Goal: Task Accomplishment & Management: Manage account settings

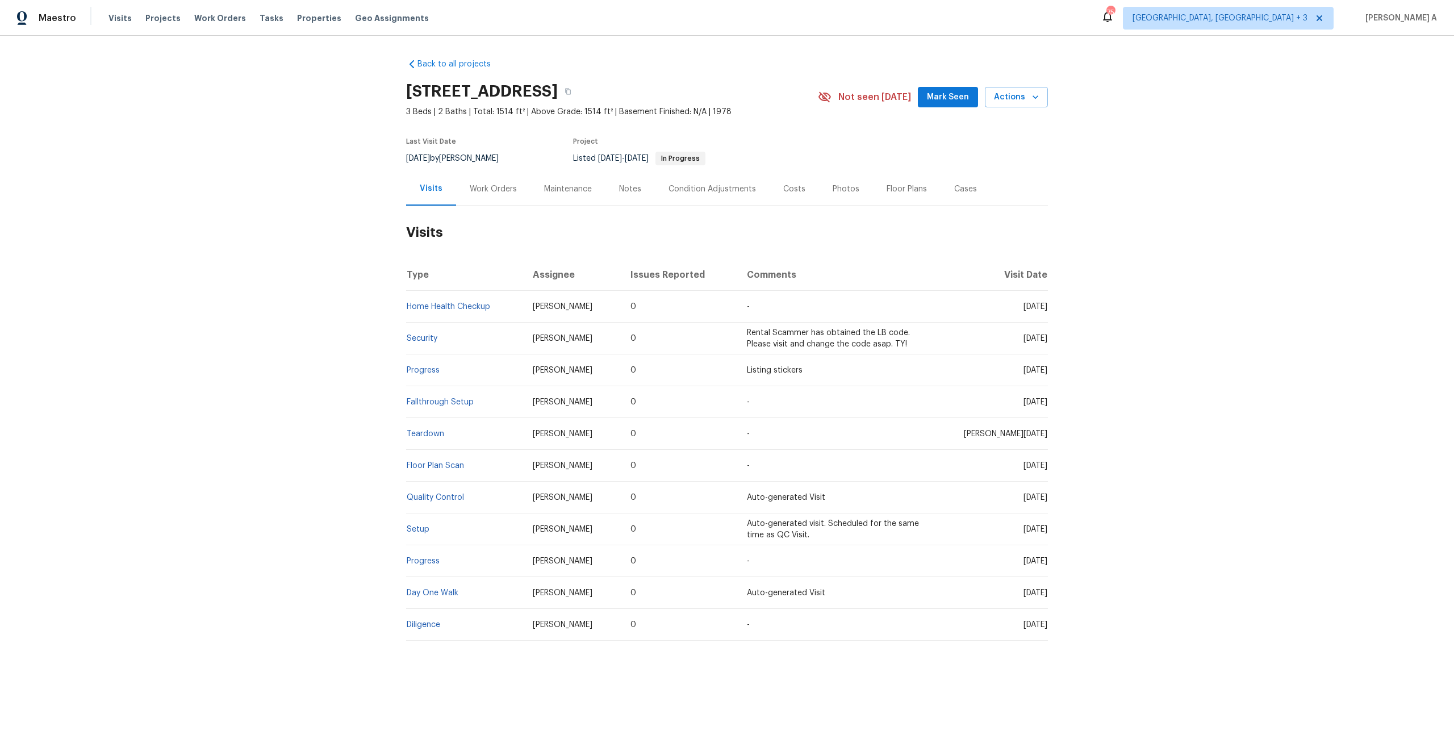
click at [499, 190] on div "Work Orders" at bounding box center [493, 188] width 47 height 11
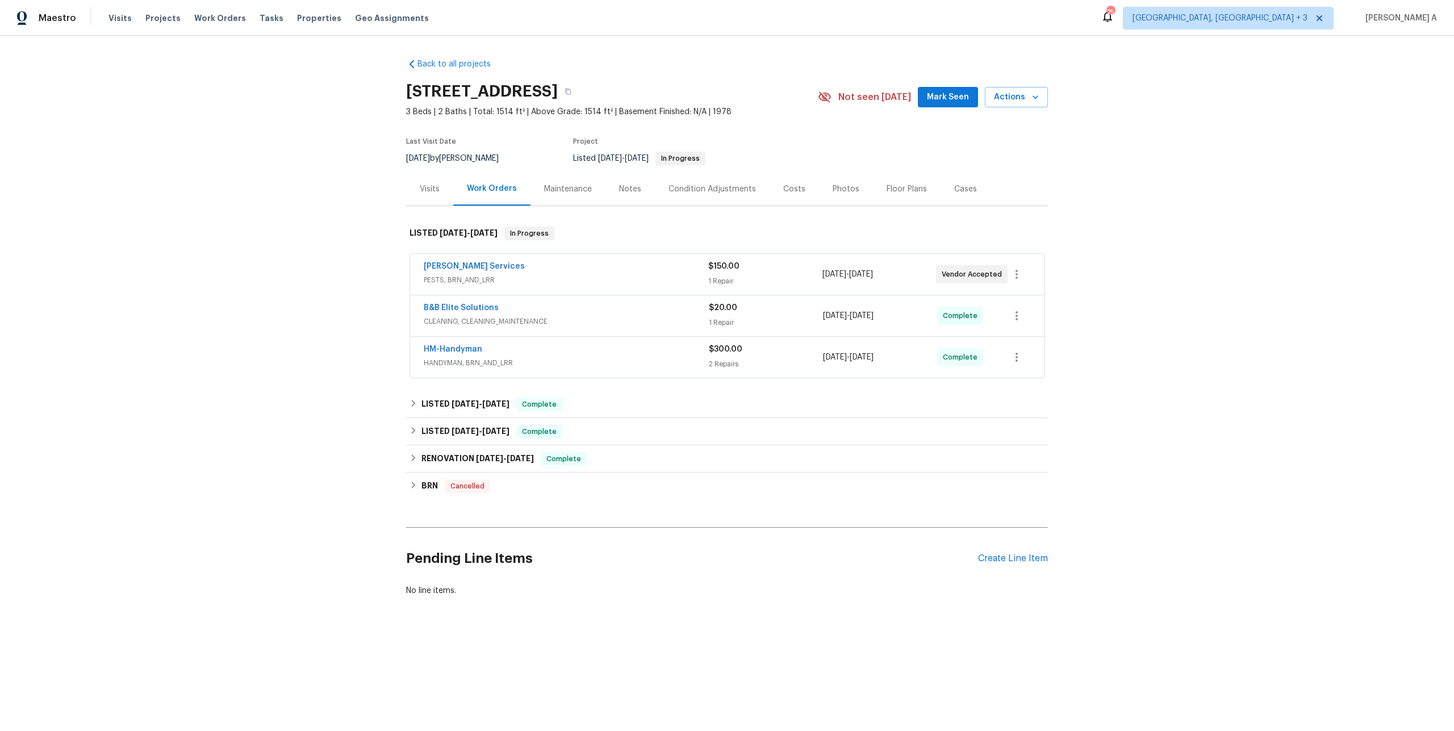
click at [548, 278] on span "PESTS, BRN_AND_LRR" at bounding box center [566, 279] width 284 height 11
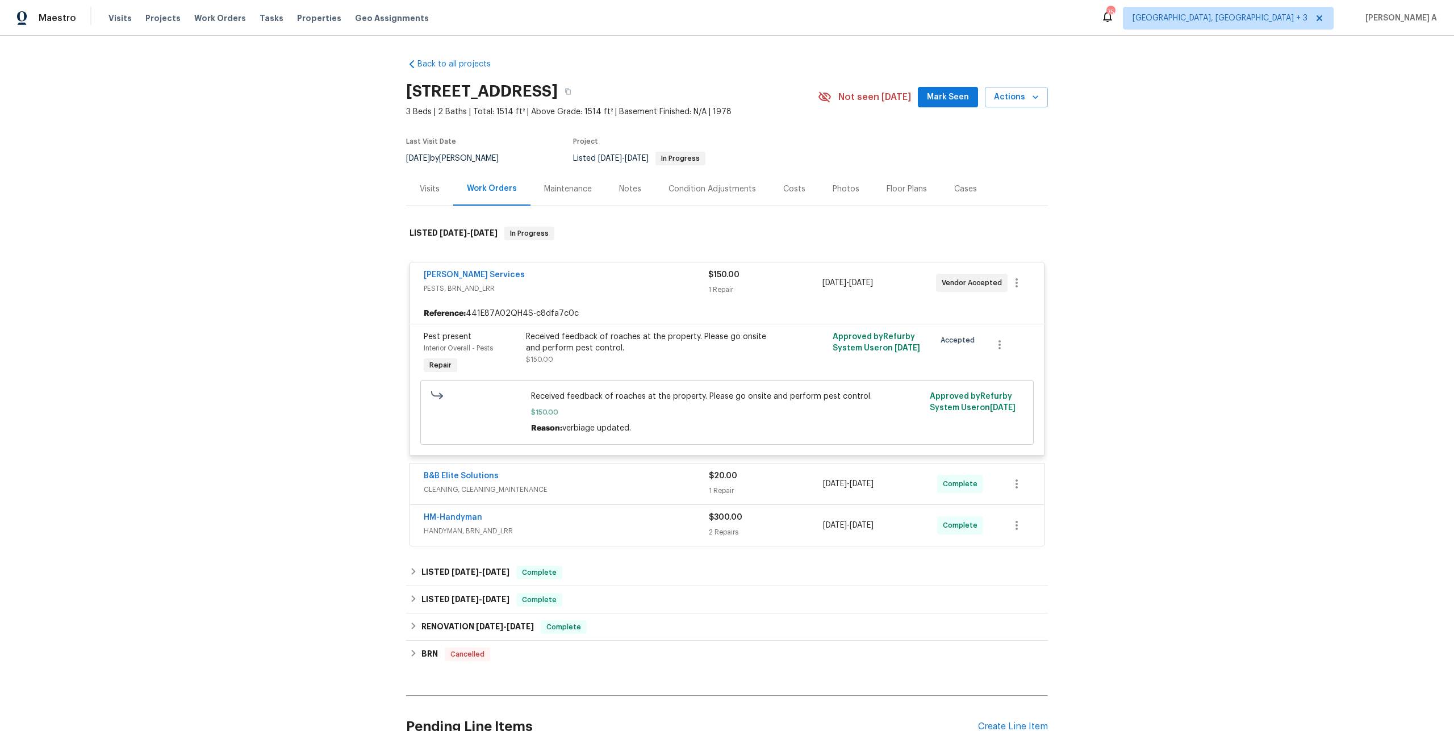
click at [549, 279] on div "[PERSON_NAME] Services" at bounding box center [566, 276] width 284 height 14
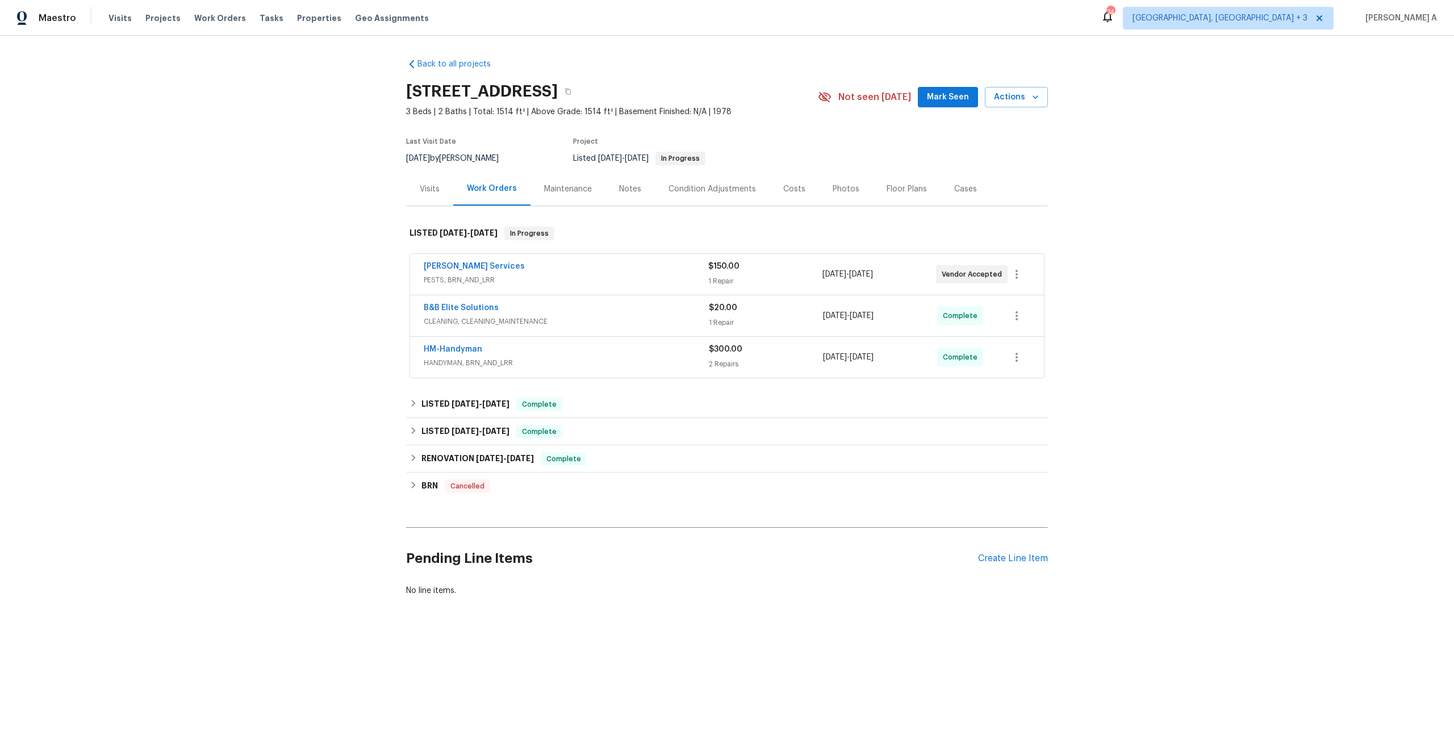
click at [430, 194] on div "Visits" at bounding box center [430, 188] width 20 height 11
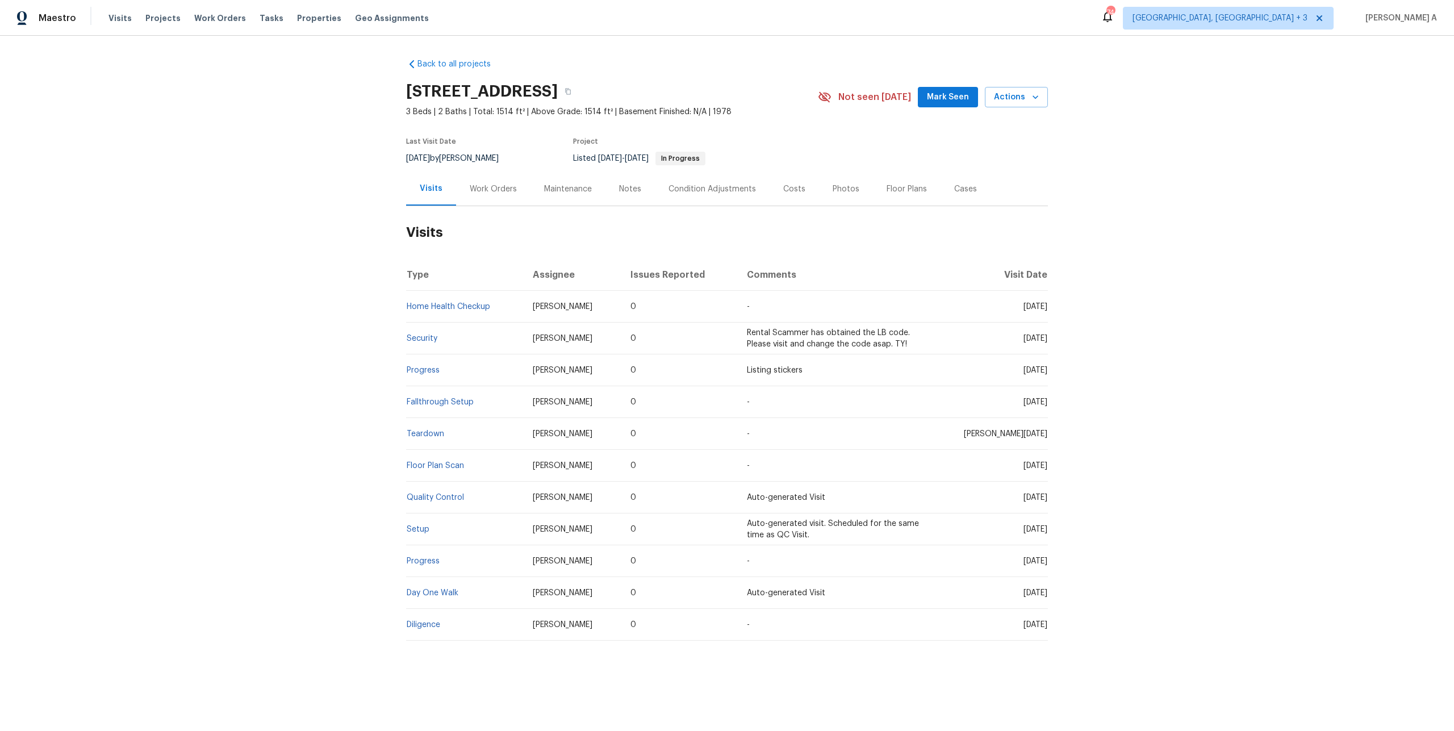
click at [482, 200] on div "Work Orders" at bounding box center [493, 189] width 74 height 34
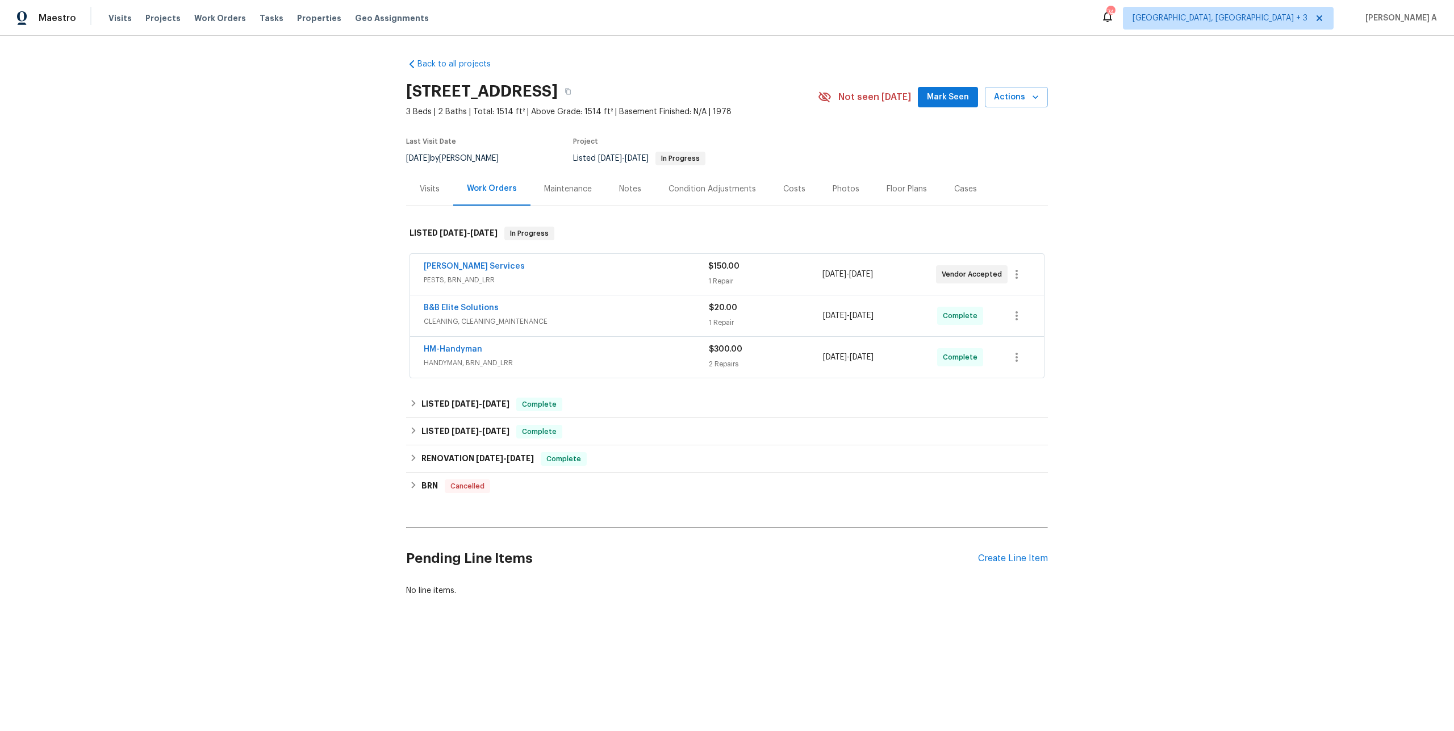
click at [442, 190] on div "Visits" at bounding box center [429, 189] width 47 height 34
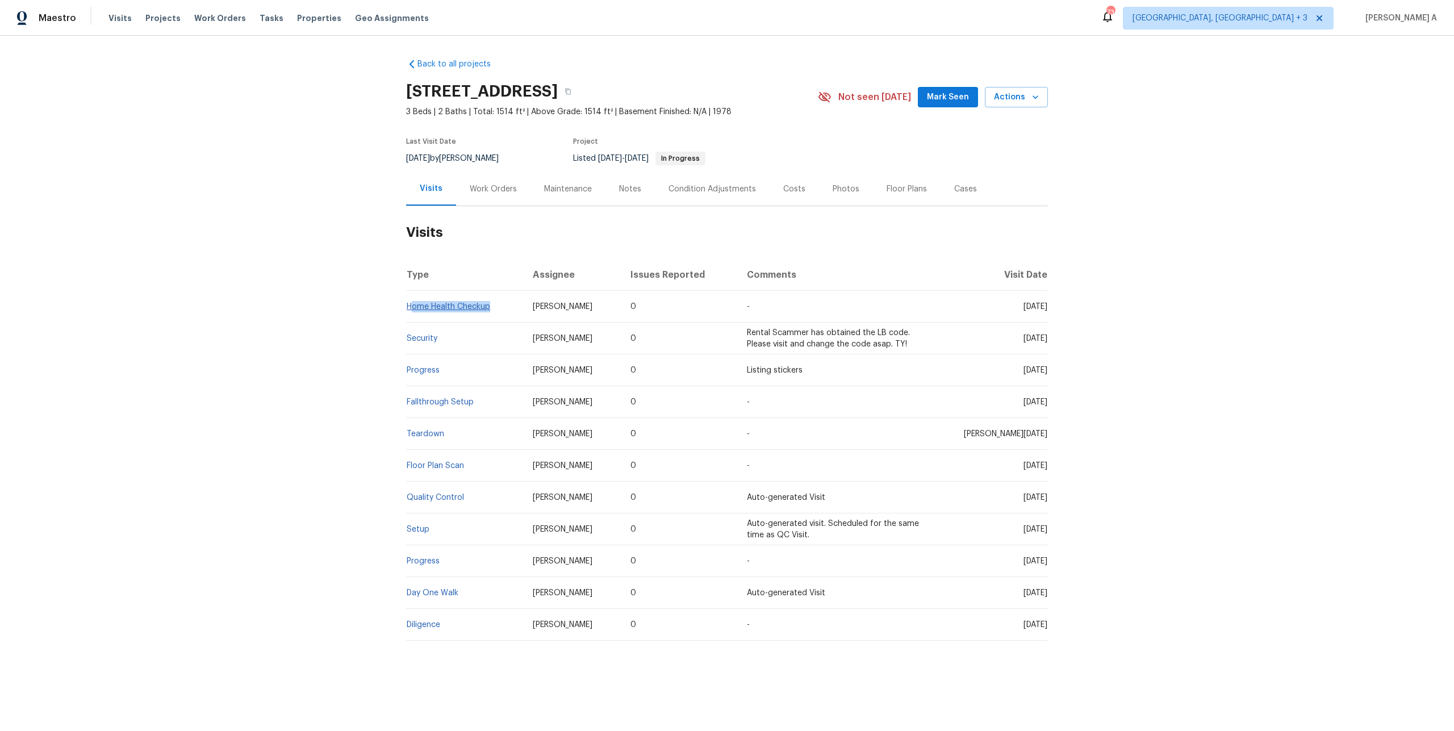
drag, startPoint x: 500, startPoint y: 308, endPoint x: 409, endPoint y: 305, distance: 90.3
click at [409, 305] on td "Home Health Checkup" at bounding box center [465, 307] width 118 height 32
copy link "Home Health Checkup"
click at [485, 193] on div "Work Orders" at bounding box center [493, 188] width 47 height 11
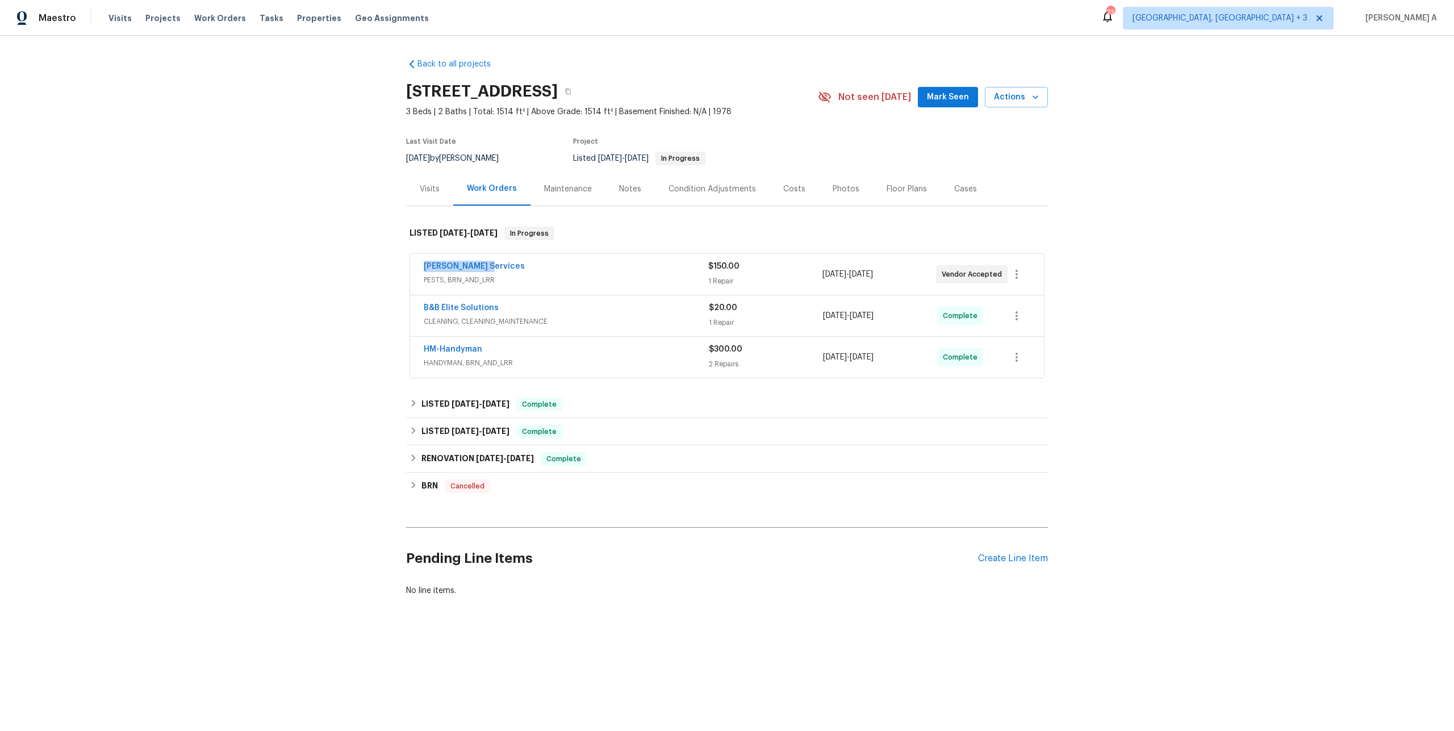
drag, startPoint x: 496, startPoint y: 267, endPoint x: 424, endPoint y: 258, distance: 73.3
click at [424, 258] on div "[PERSON_NAME] Services PESTS, BRN_AND_LRR $150.00 1 Repair [DATE] - [DATE] Vend…" at bounding box center [727, 274] width 634 height 41
copy link "[PERSON_NAME] Services"
click at [525, 271] on div "[PERSON_NAME] Services" at bounding box center [566, 268] width 284 height 14
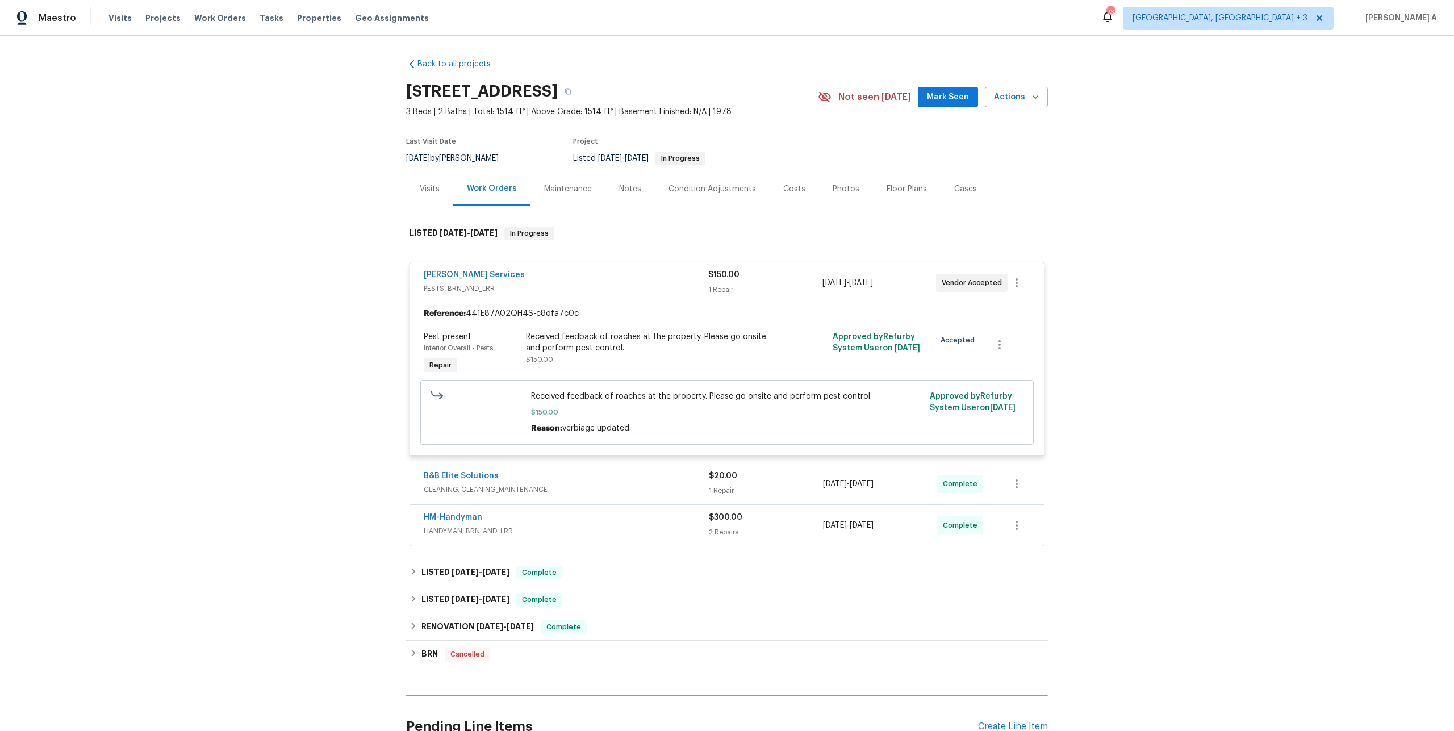
click at [414, 199] on div "Visits" at bounding box center [429, 189] width 47 height 34
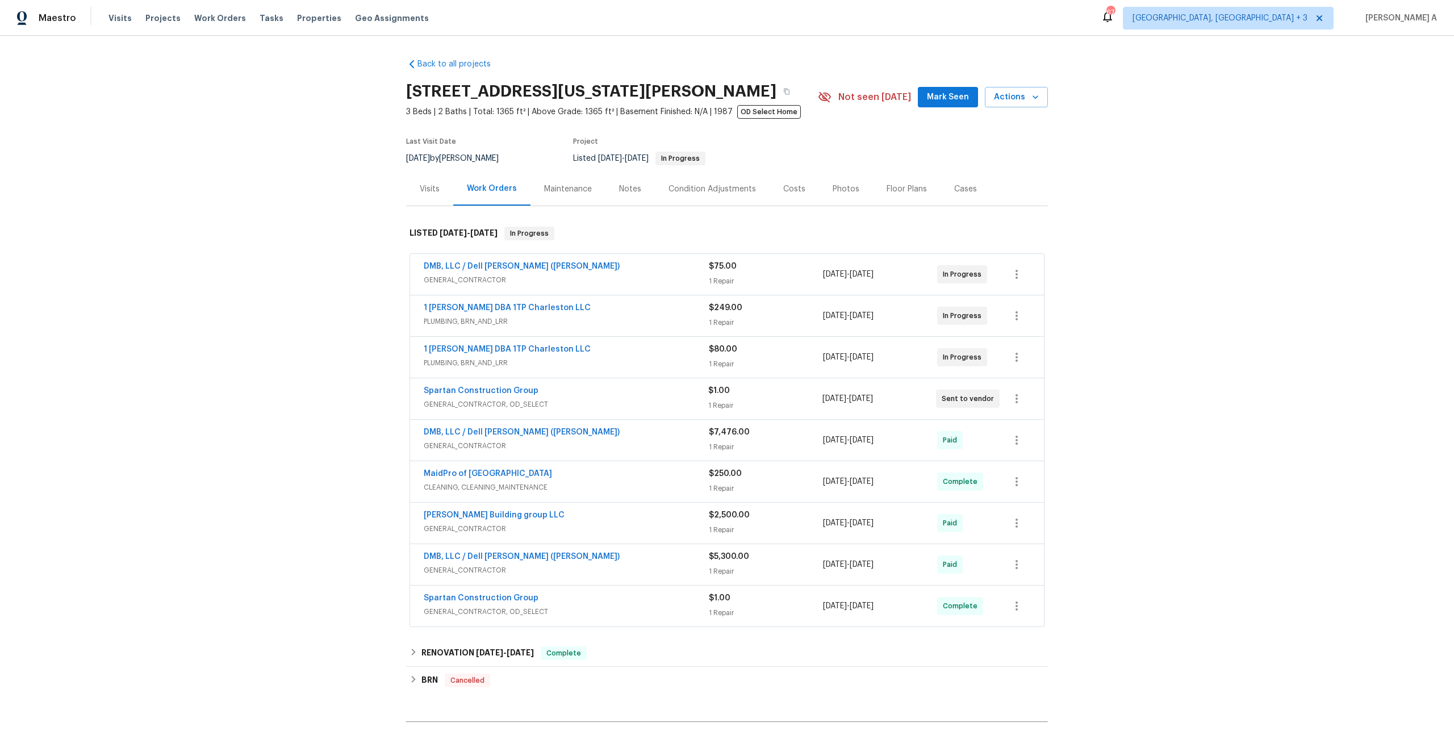
click at [627, 270] on div "DMB, LLC / Dell Bryson (Heise)" at bounding box center [566, 268] width 285 height 14
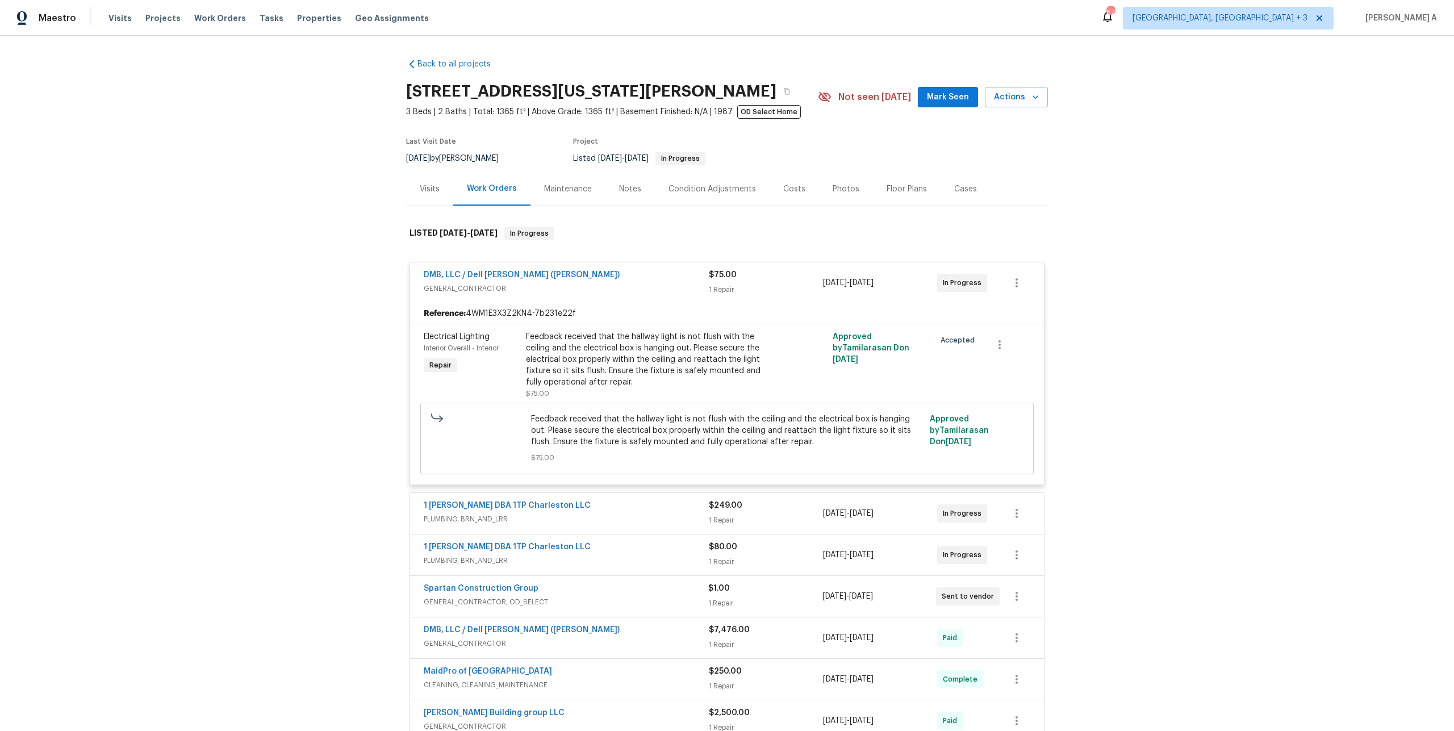
click at [631, 283] on span "GENERAL_CONTRACTOR" at bounding box center [566, 288] width 285 height 11
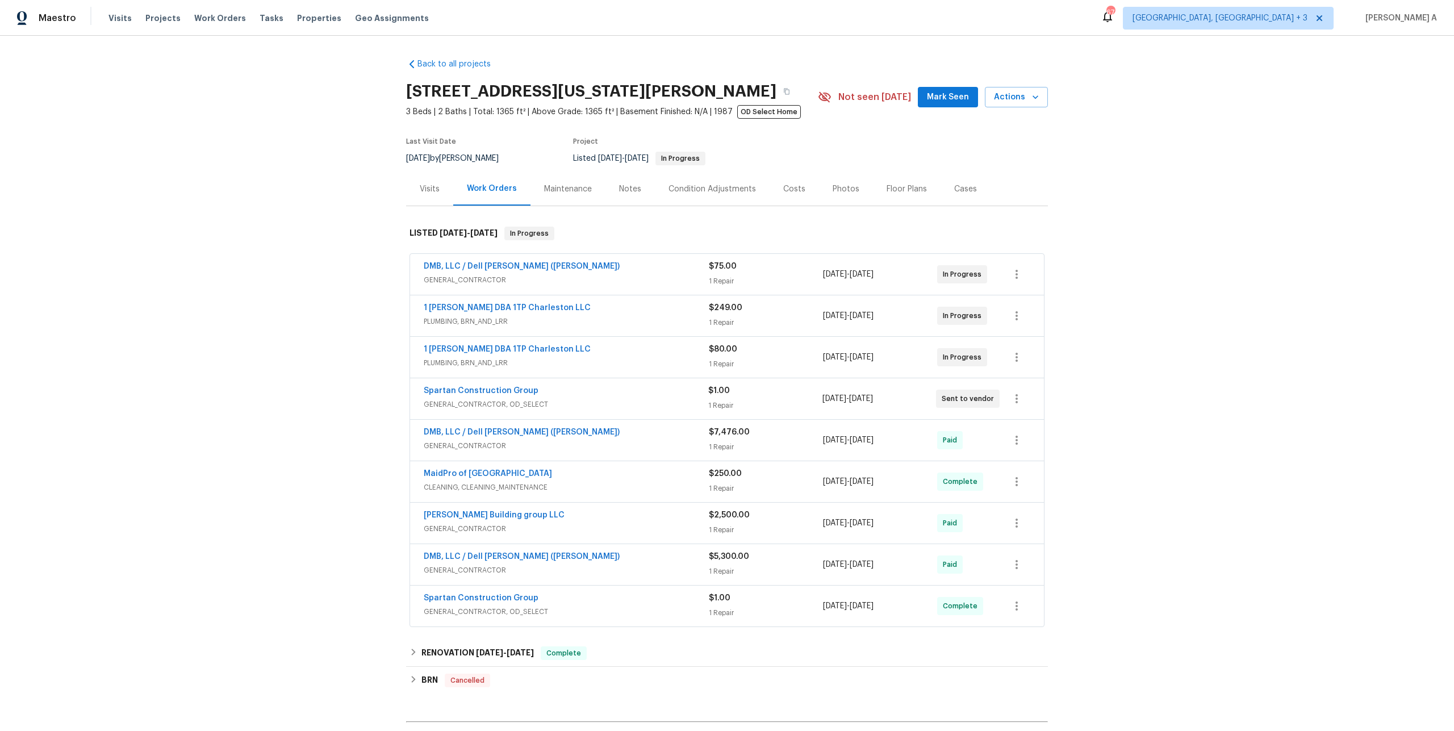
click at [631, 283] on span "GENERAL_CONTRACTOR" at bounding box center [566, 279] width 285 height 11
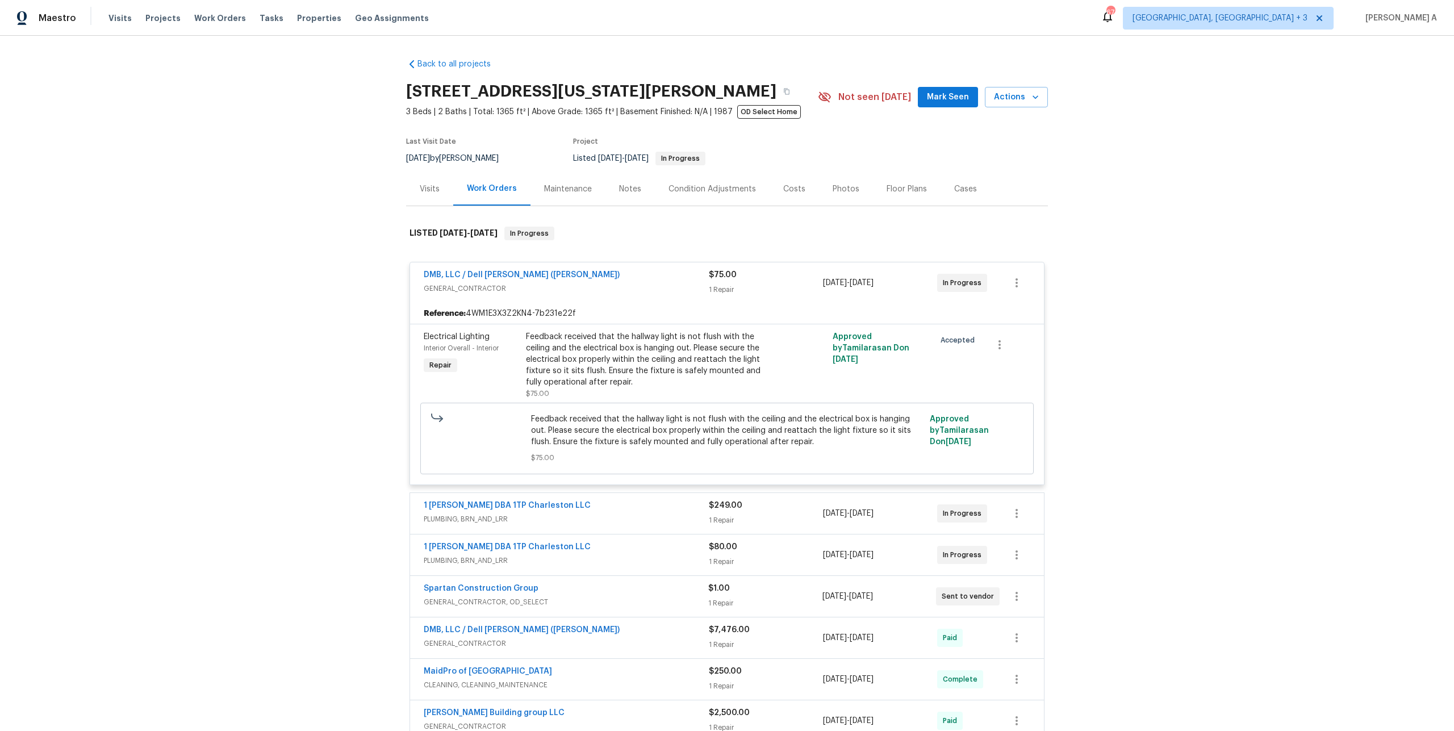
click at [631, 283] on span "GENERAL_CONTRACTOR" at bounding box center [566, 288] width 285 height 11
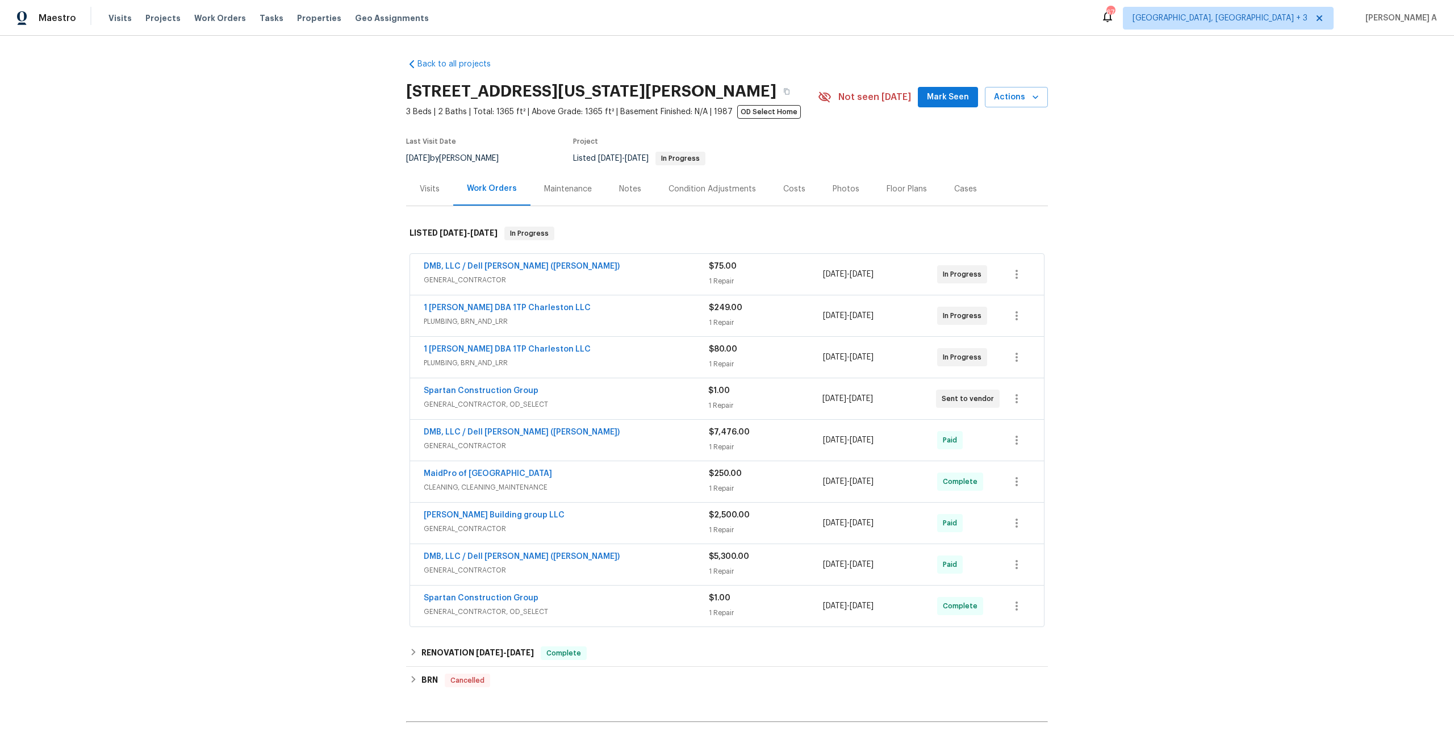
click at [641, 319] on span "PLUMBING, BRN_AND_LRR" at bounding box center [566, 321] width 285 height 11
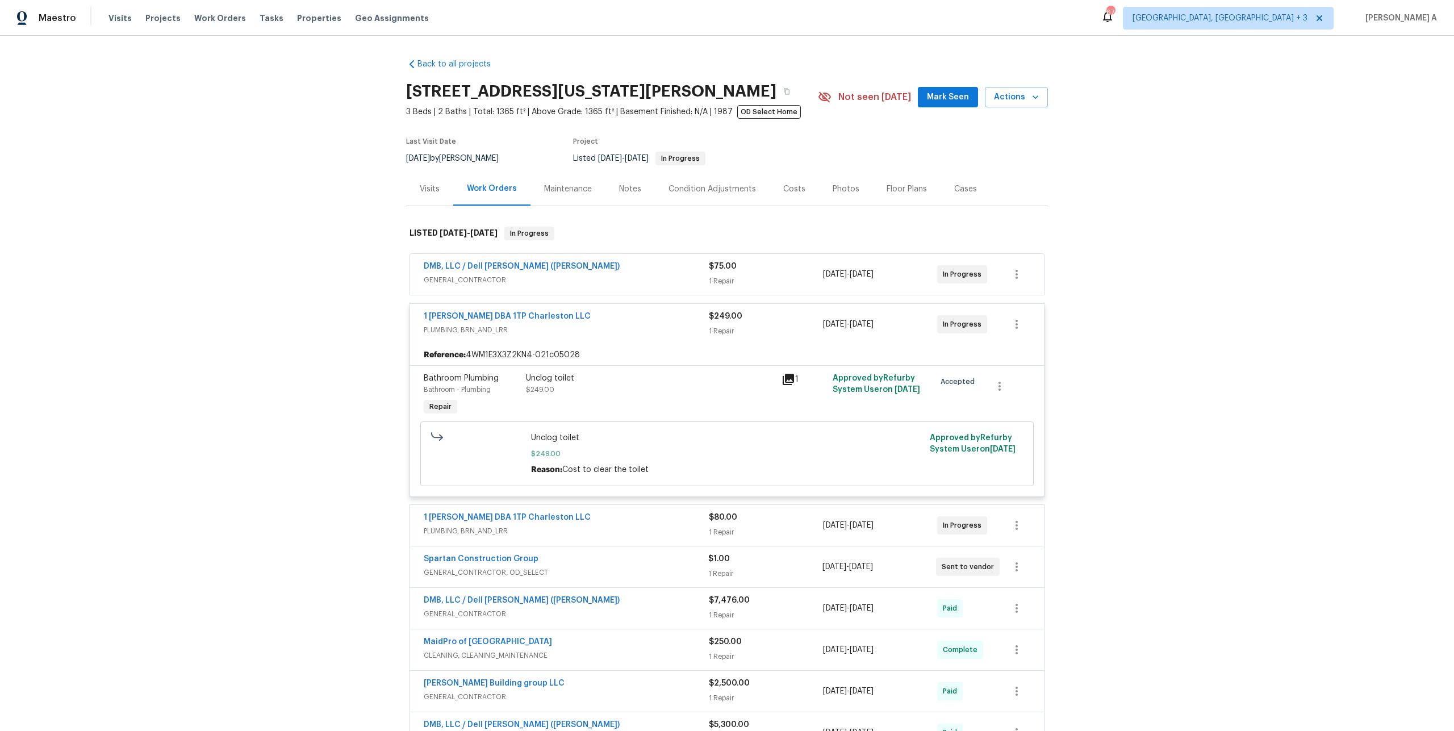
click at [642, 320] on div "1 Tom Plumber DBA 1TP Charleston LLC" at bounding box center [566, 318] width 285 height 14
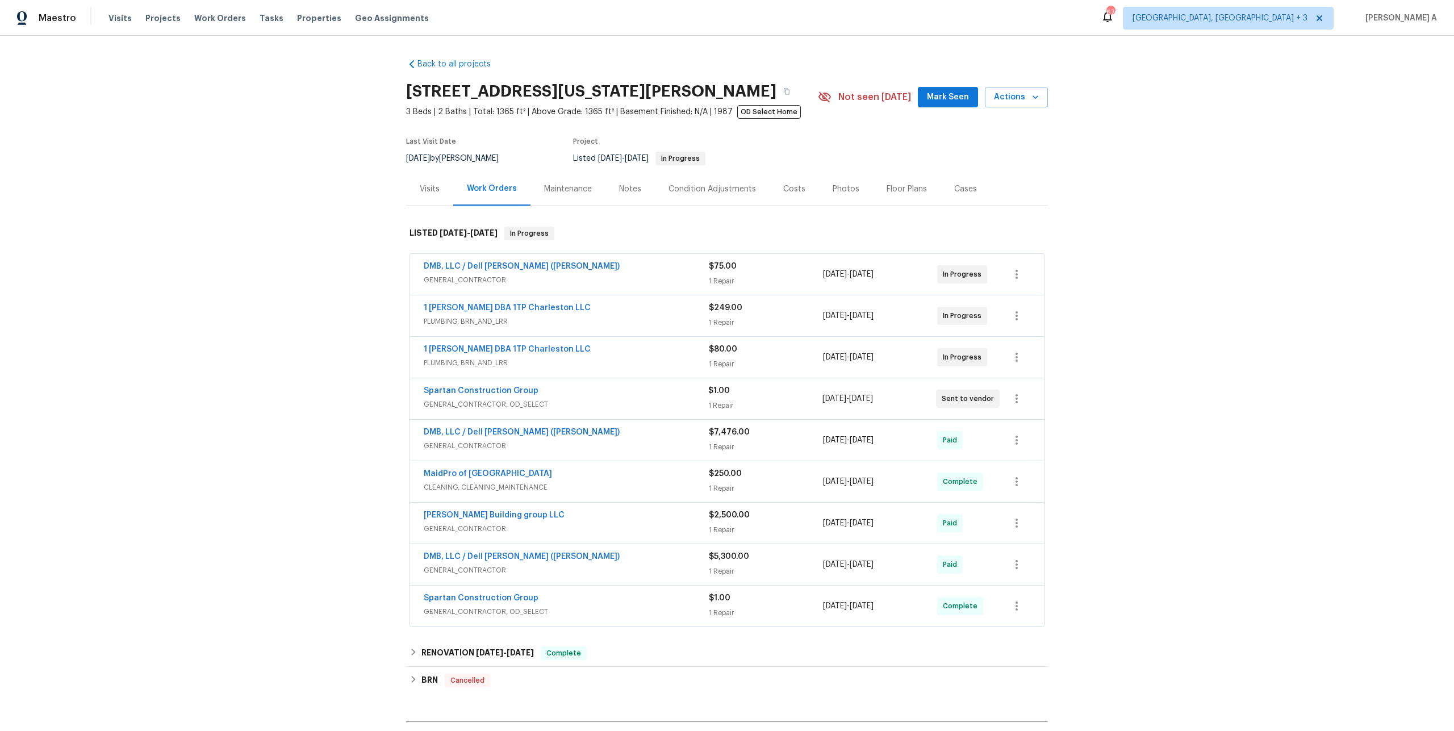
click at [674, 363] on span "PLUMBING, BRN_AND_LRR" at bounding box center [566, 362] width 285 height 11
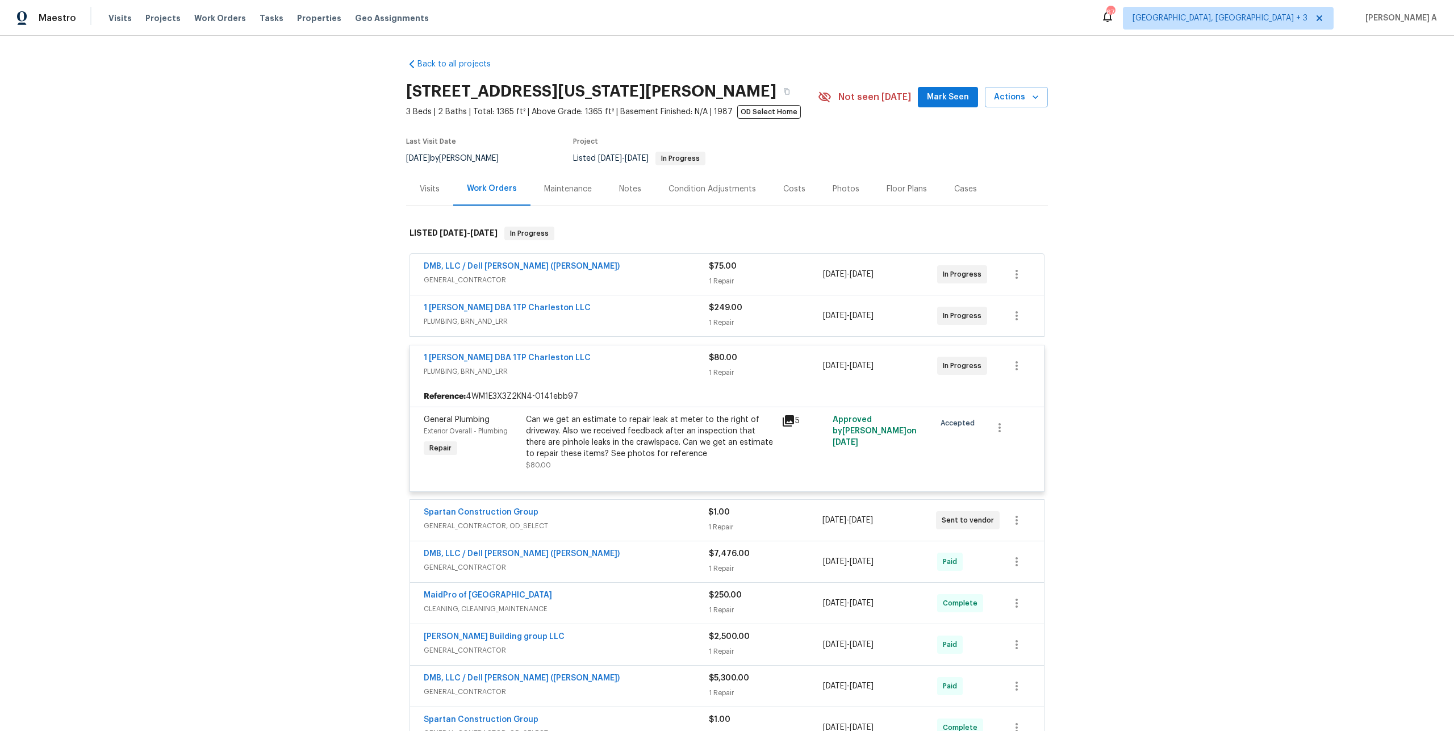
click at [674, 364] on div "1 Tom Plumber DBA 1TP Charleston LLC" at bounding box center [566, 359] width 285 height 14
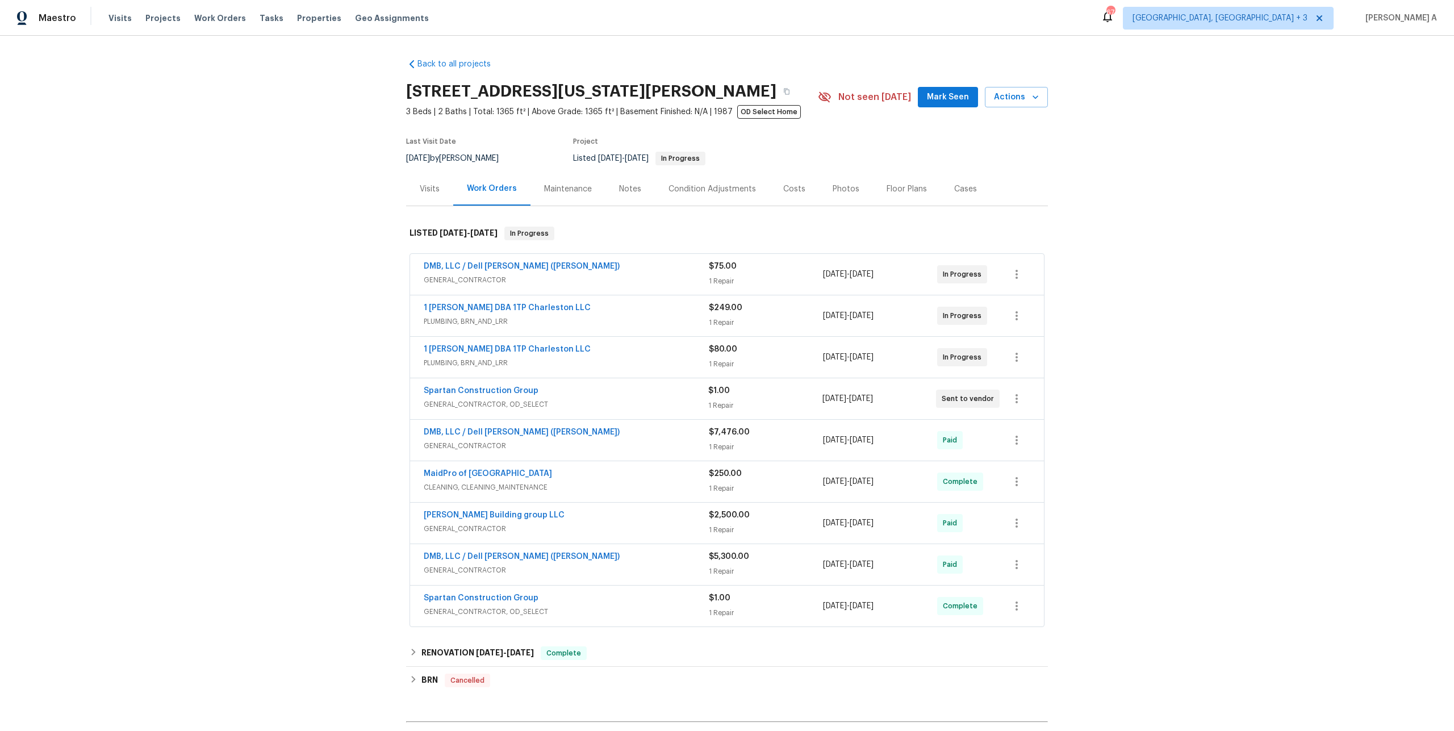
click at [689, 404] on span "GENERAL_CONTRACTOR, OD_SELECT" at bounding box center [566, 404] width 284 height 11
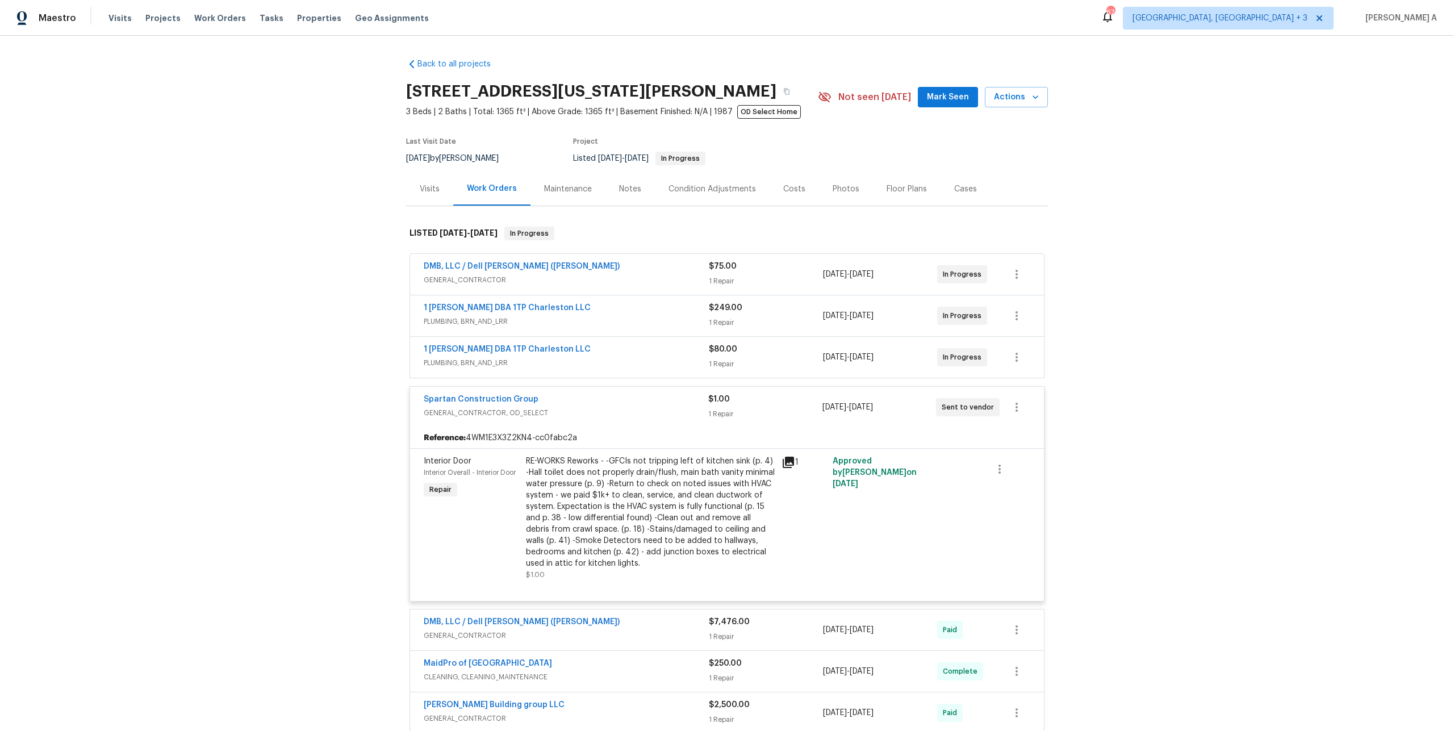
click at [689, 404] on div "Spartan Construction Group" at bounding box center [566, 401] width 284 height 14
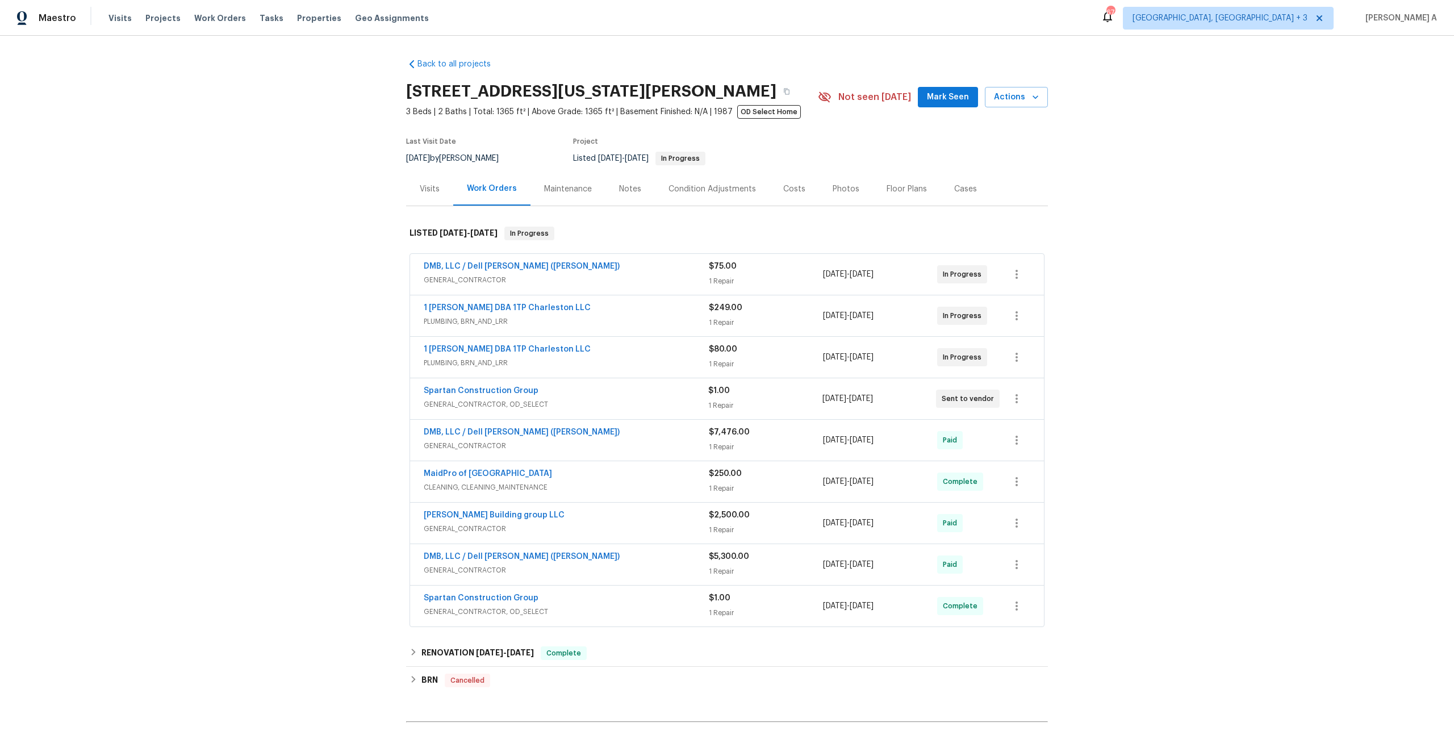
click at [439, 204] on div "Visits" at bounding box center [429, 189] width 47 height 34
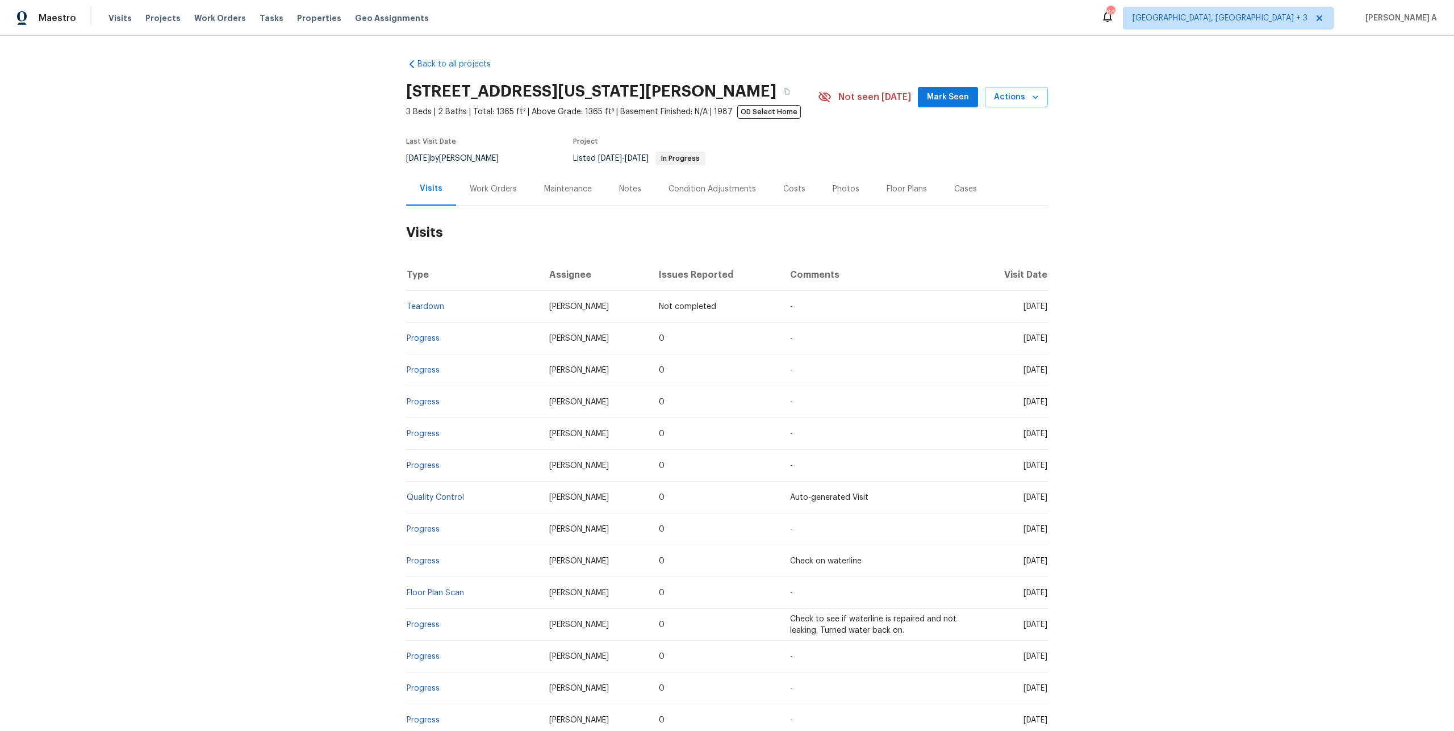
click at [484, 178] on div "Work Orders" at bounding box center [493, 189] width 74 height 34
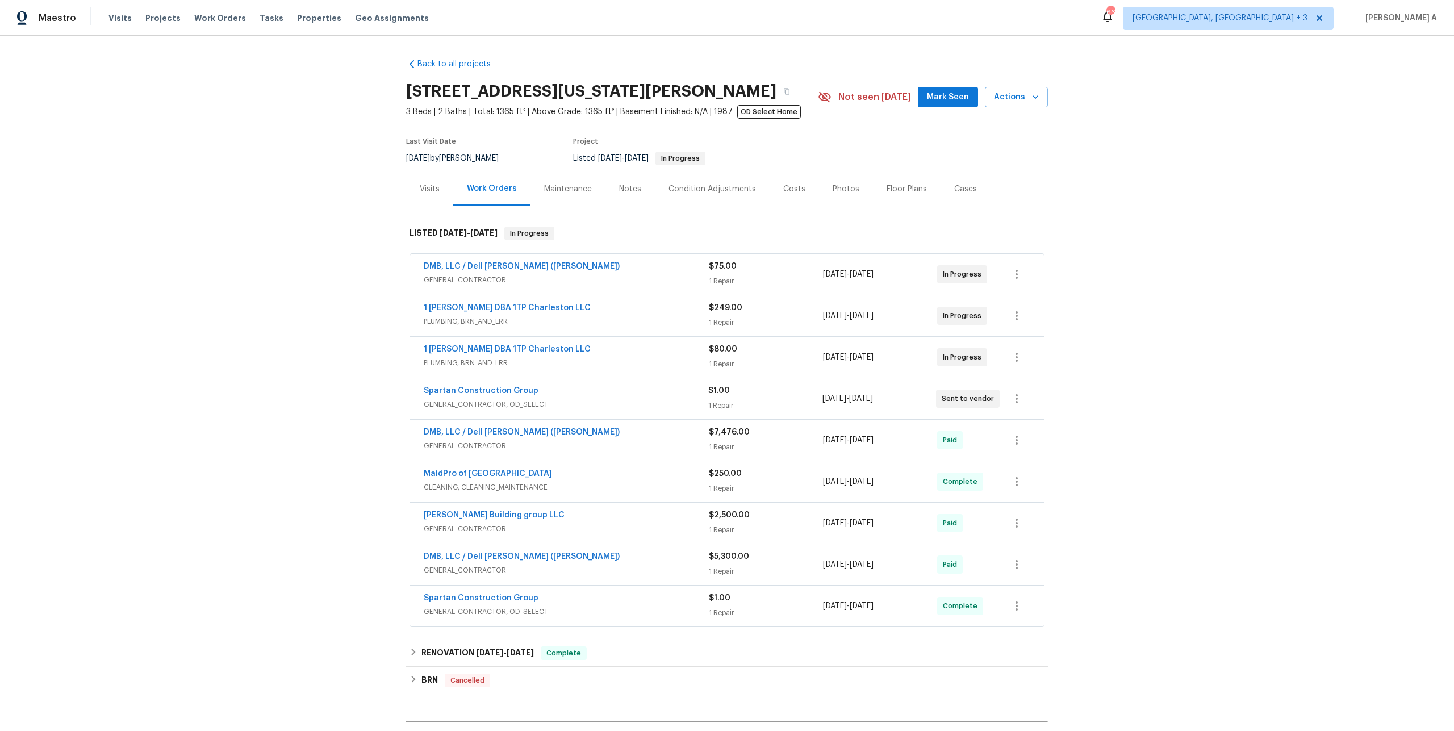
click at [569, 360] on span "PLUMBING, BRN_AND_LRR" at bounding box center [566, 362] width 285 height 11
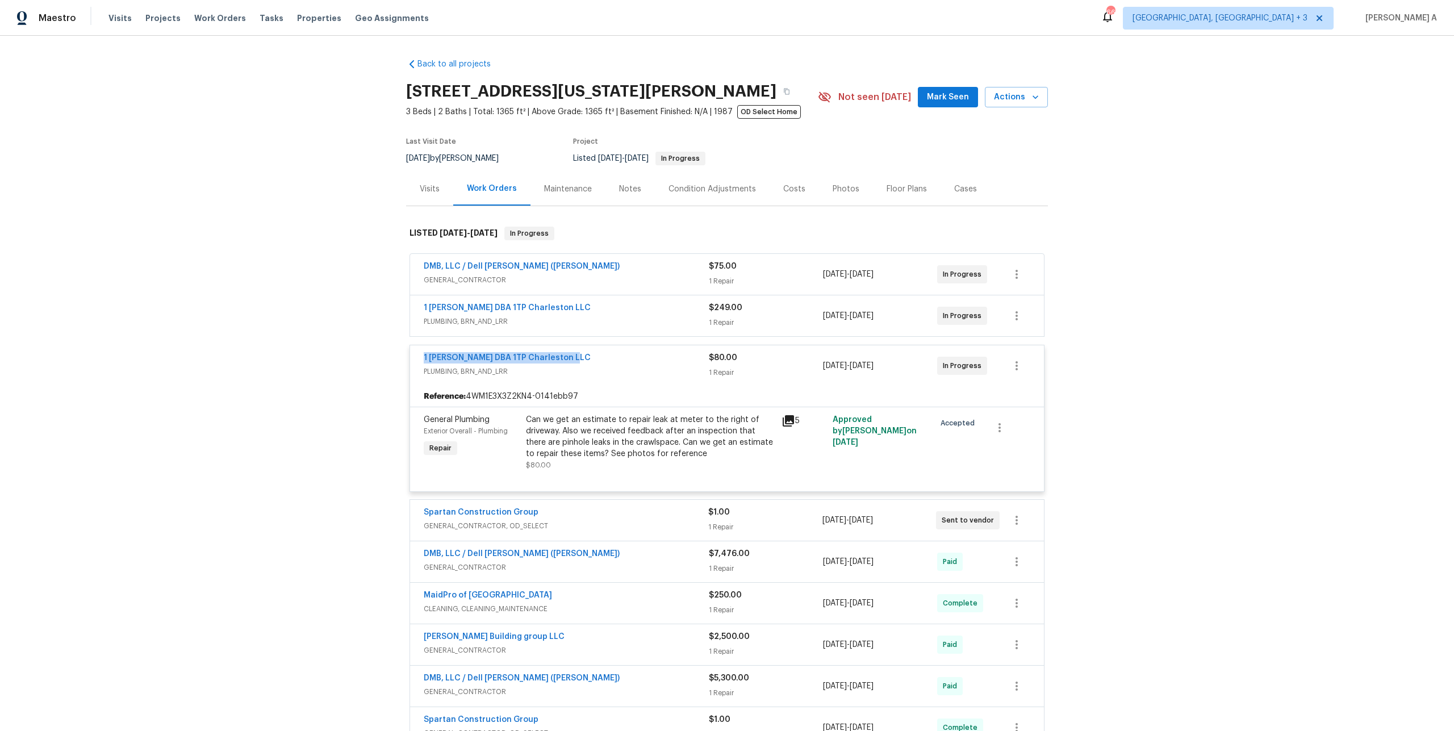
drag, startPoint x: 581, startPoint y: 353, endPoint x: 421, endPoint y: 353, distance: 159.6
click at [421, 353] on div "1 Tom Plumber DBA 1TP Charleston LLC PLUMBING, BRN_AND_LRR $80.00 1 Repair 7/22…" at bounding box center [727, 365] width 634 height 41
copy link "1 Tom Plumber DBA 1TP Charleston LLC"
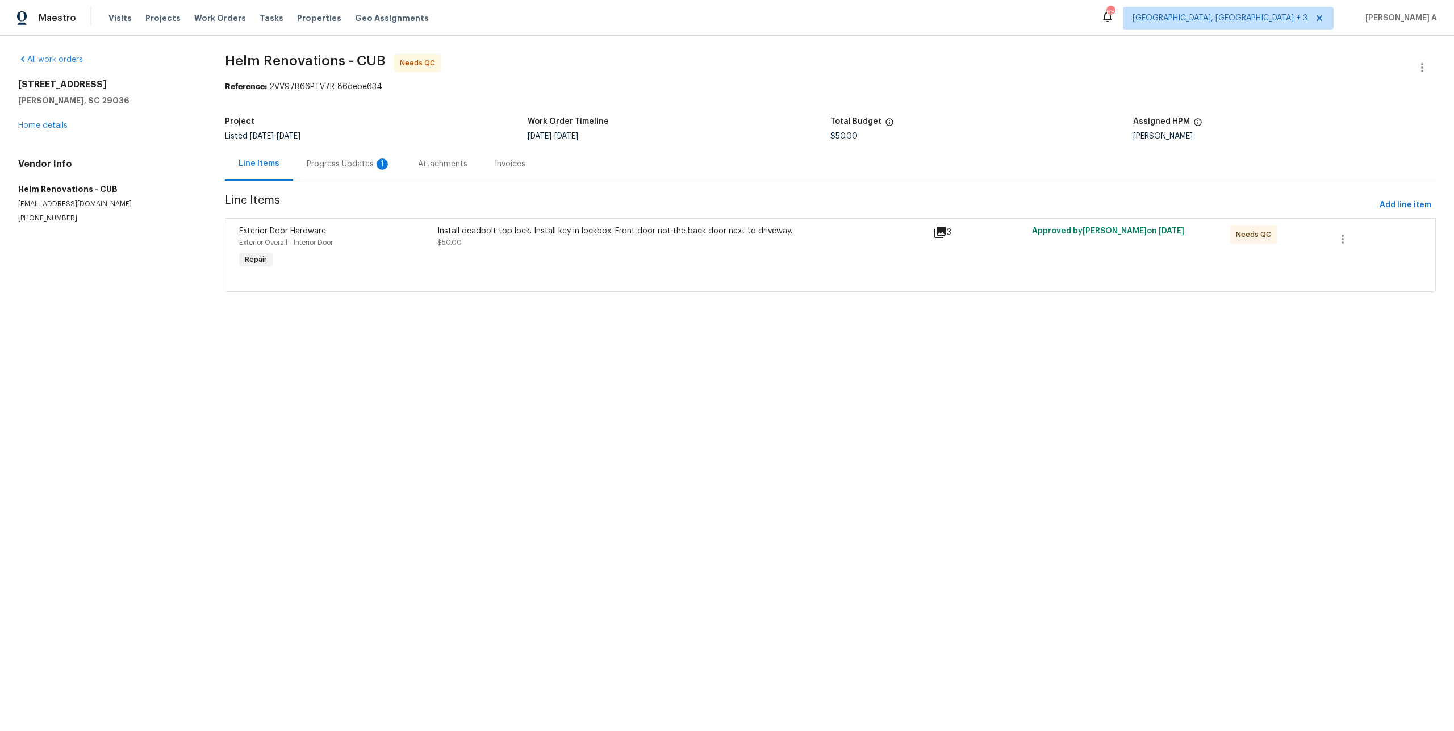
click at [354, 163] on div "Progress Updates 1" at bounding box center [349, 163] width 84 height 11
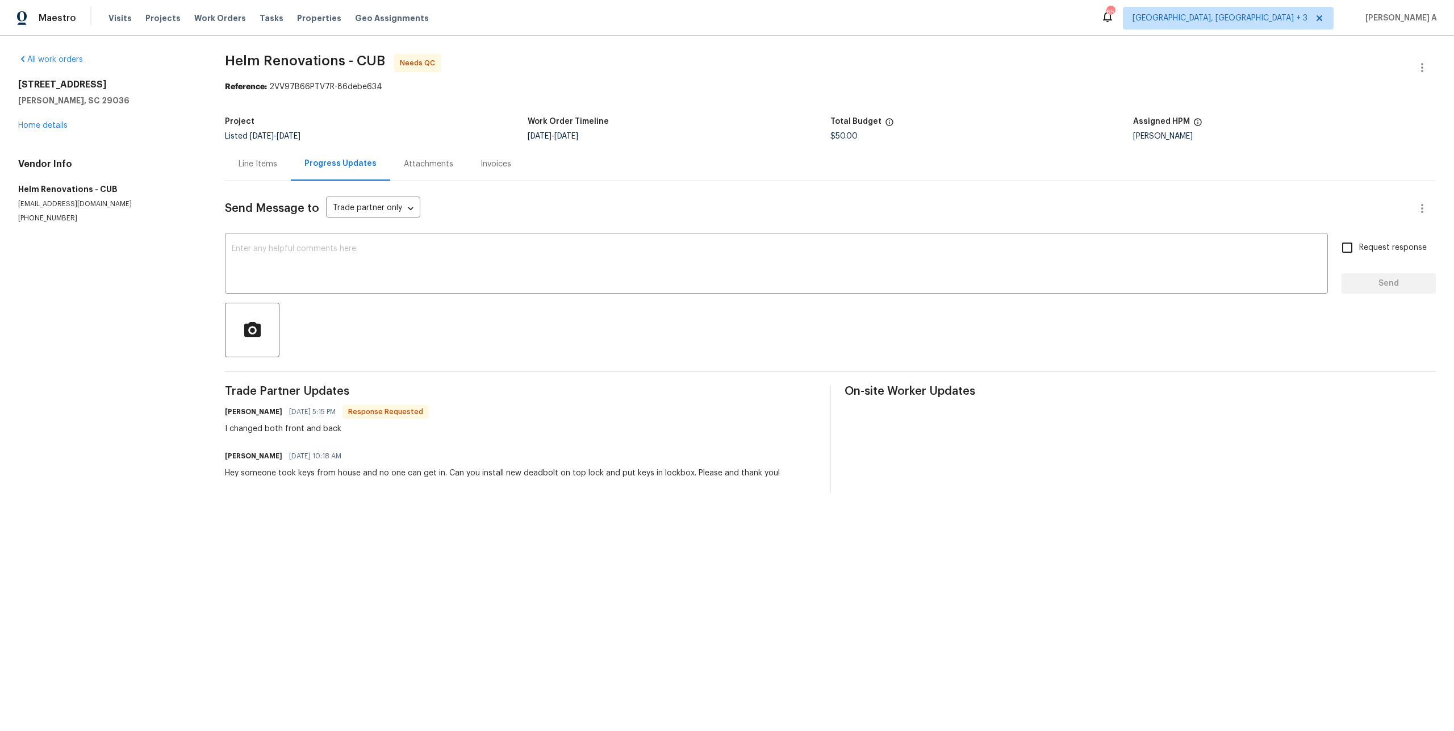
click at [252, 166] on div "Line Items" at bounding box center [257, 163] width 39 height 11
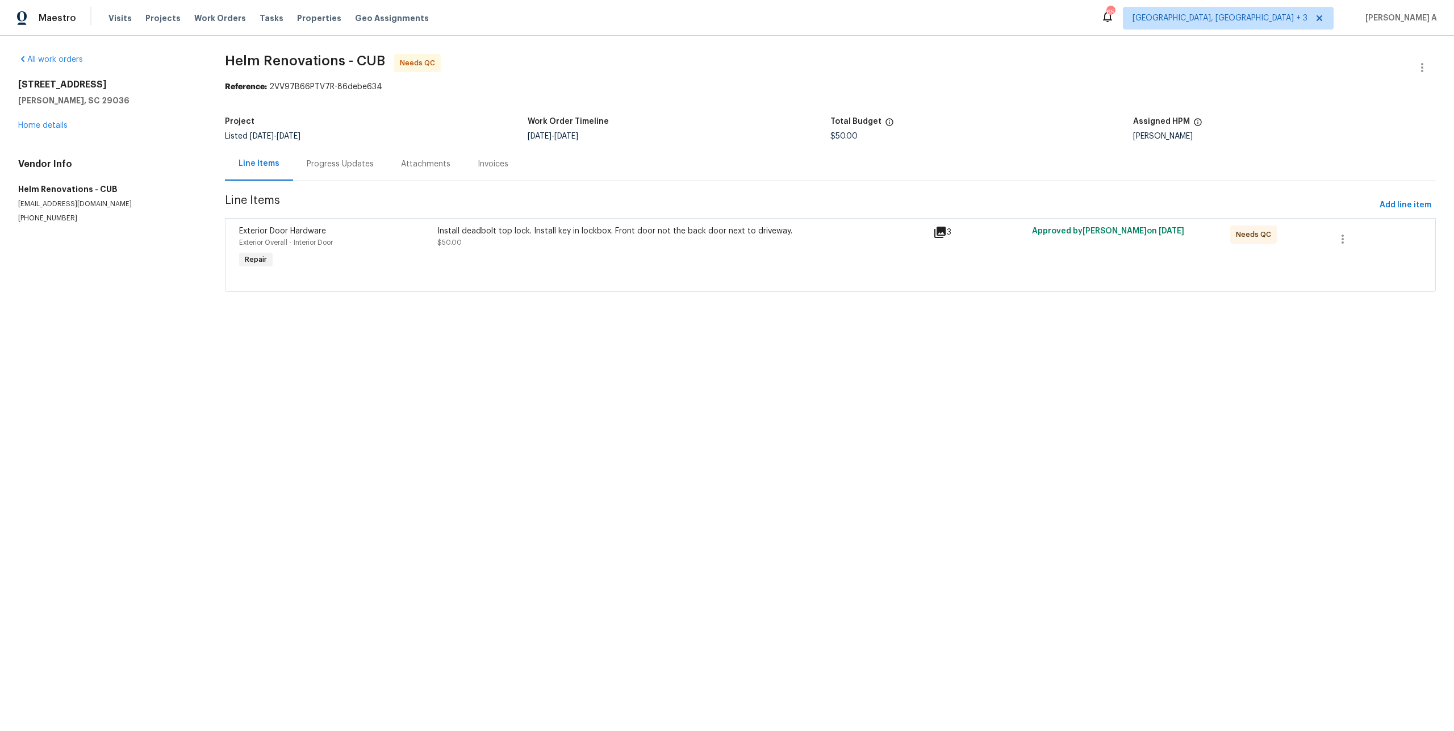
click at [806, 254] on div "Install deadbolt top lock. Install key in lockbox. Front door not the back door…" at bounding box center [682, 248] width 496 height 52
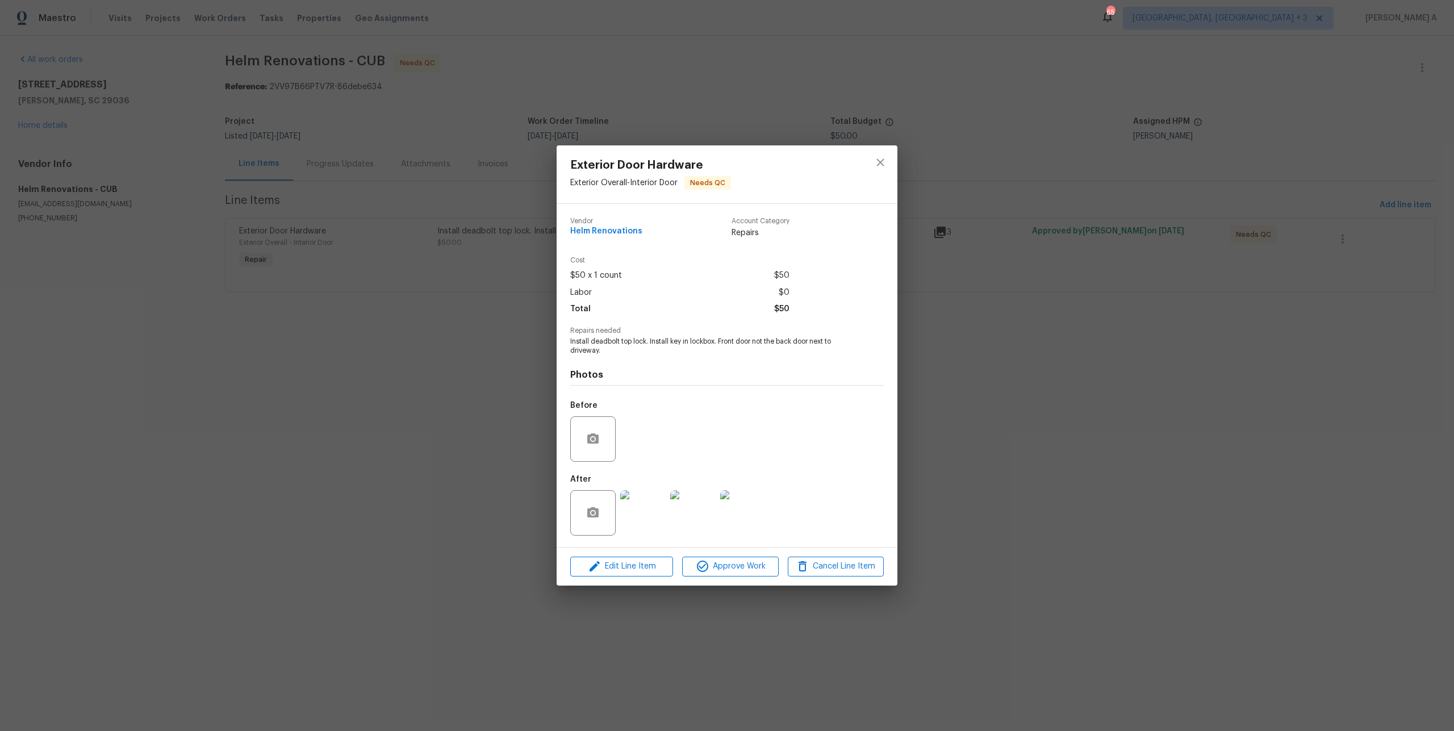
click at [646, 504] on img at bounding box center [642, 512] width 45 height 45
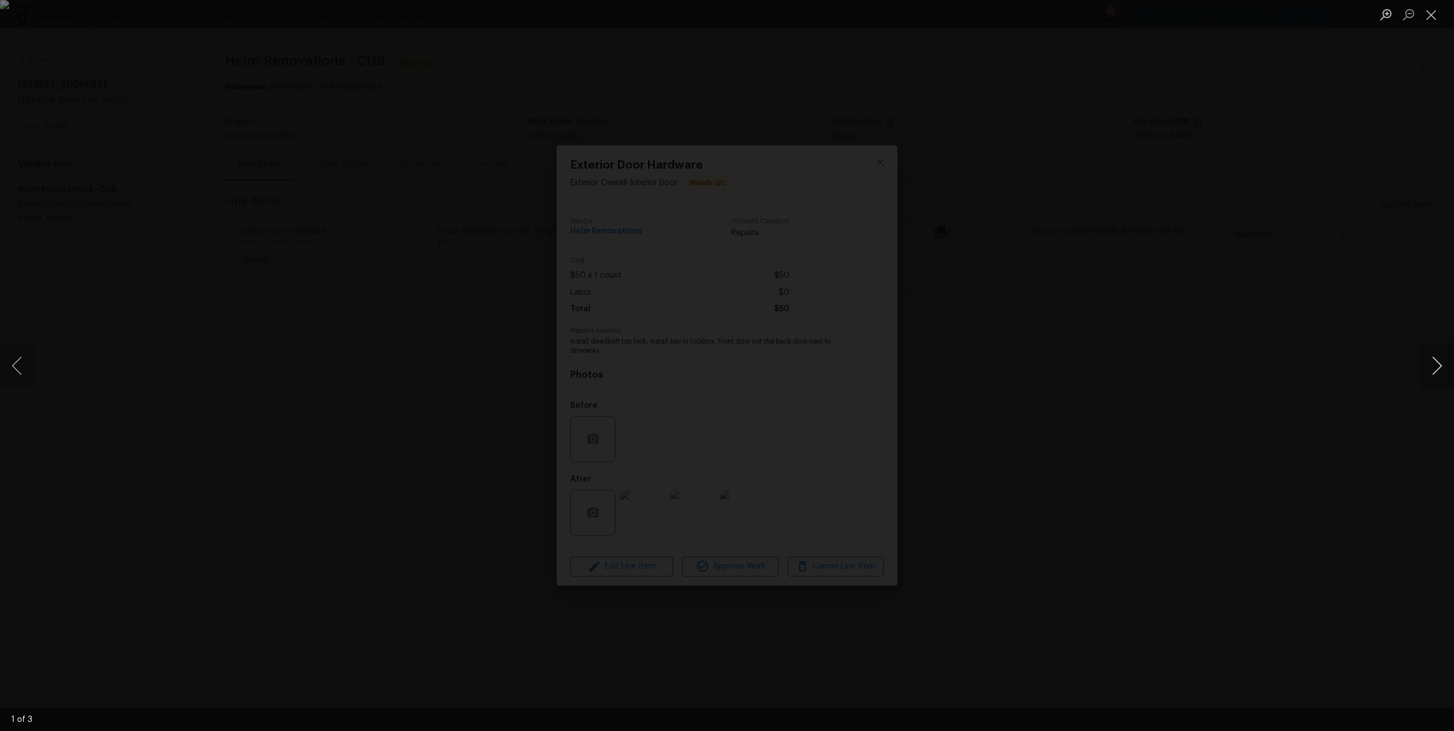
click at [1442, 366] on button "Next image" at bounding box center [1437, 365] width 34 height 45
click at [1436, 371] on button "Next image" at bounding box center [1437, 365] width 34 height 45
click at [1237, 321] on div "Lightbox" at bounding box center [727, 365] width 1454 height 731
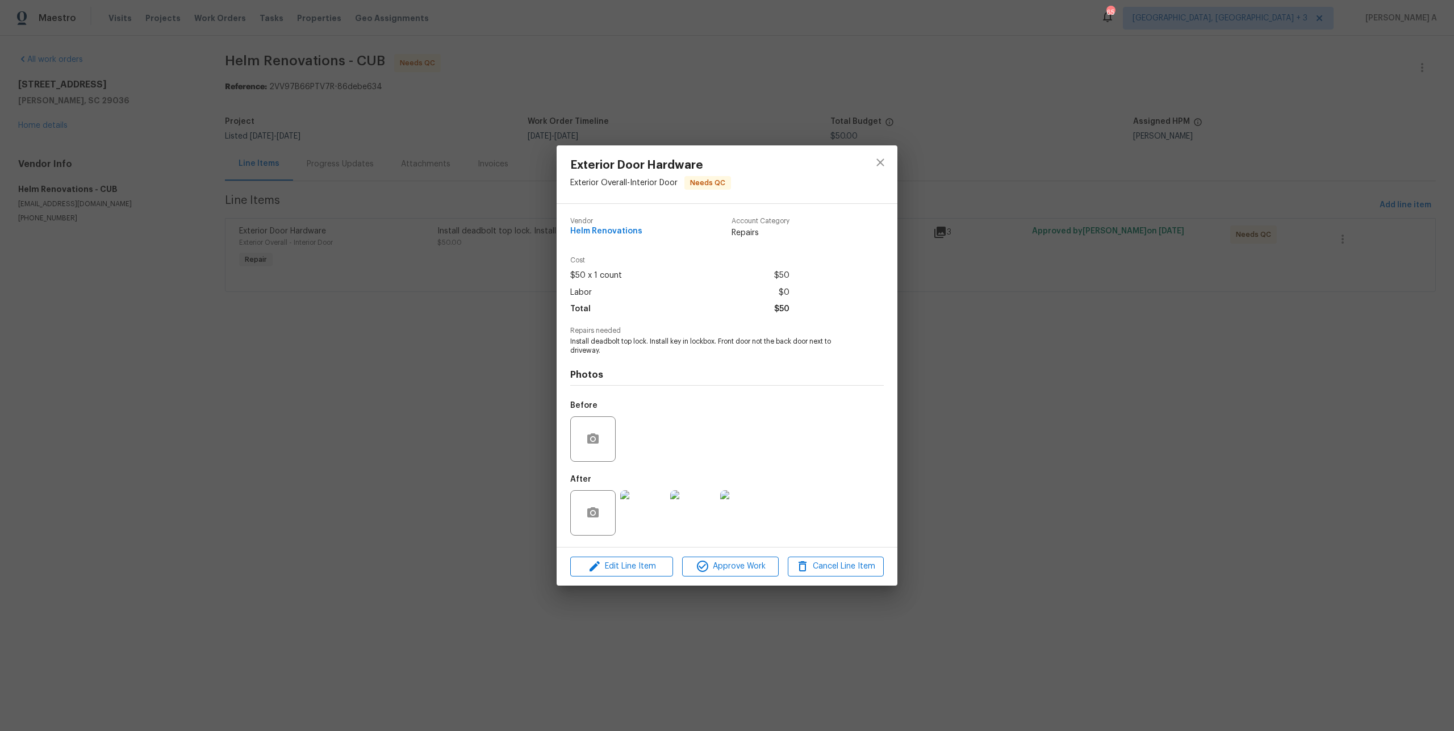
click at [457, 317] on div "Exterior Door Hardware Exterior Overall - Interior Door Needs QC Vendor Helm Re…" at bounding box center [727, 365] width 1454 height 731
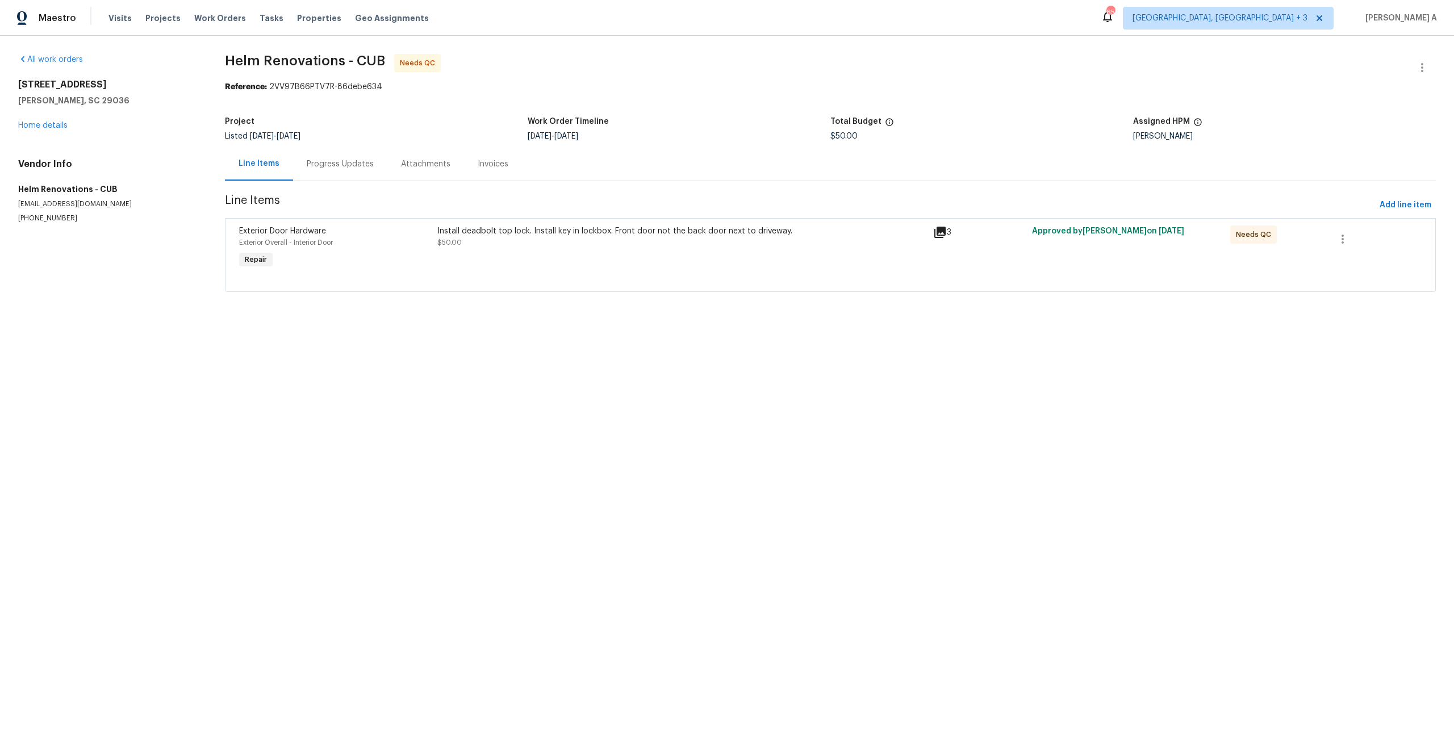
click at [340, 165] on div "Progress Updates" at bounding box center [340, 163] width 67 height 11
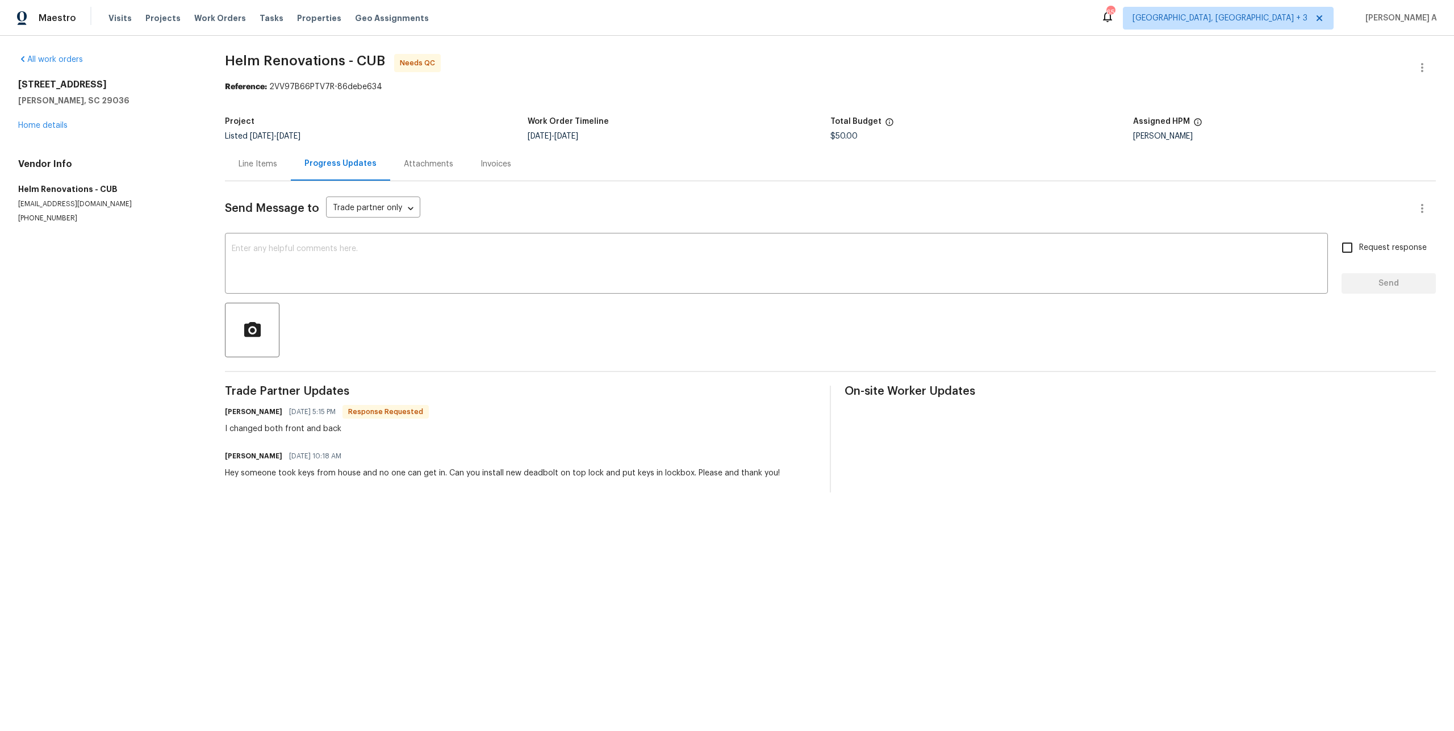
click at [293, 426] on div "I changed both front and back" at bounding box center [327, 428] width 204 height 11
copy div "I changed both front and back"
click at [272, 157] on div "Line Items" at bounding box center [258, 164] width 66 height 34
